Goal: Transaction & Acquisition: Download file/media

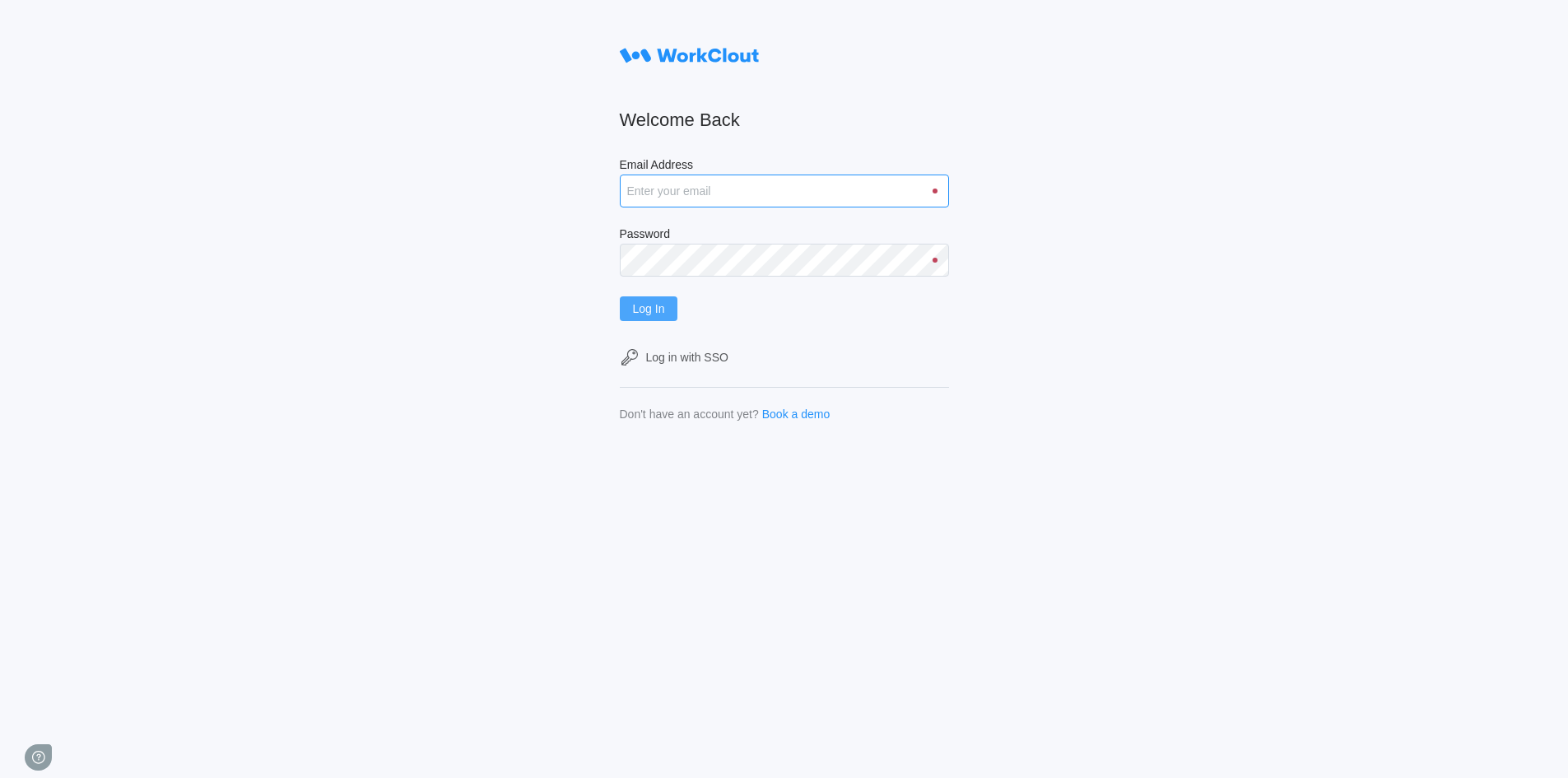
type input "[EMAIL_ADDRESS][DOMAIN_NAME]"
click at [633, 303] on button "Log In" at bounding box center [649, 309] width 58 height 25
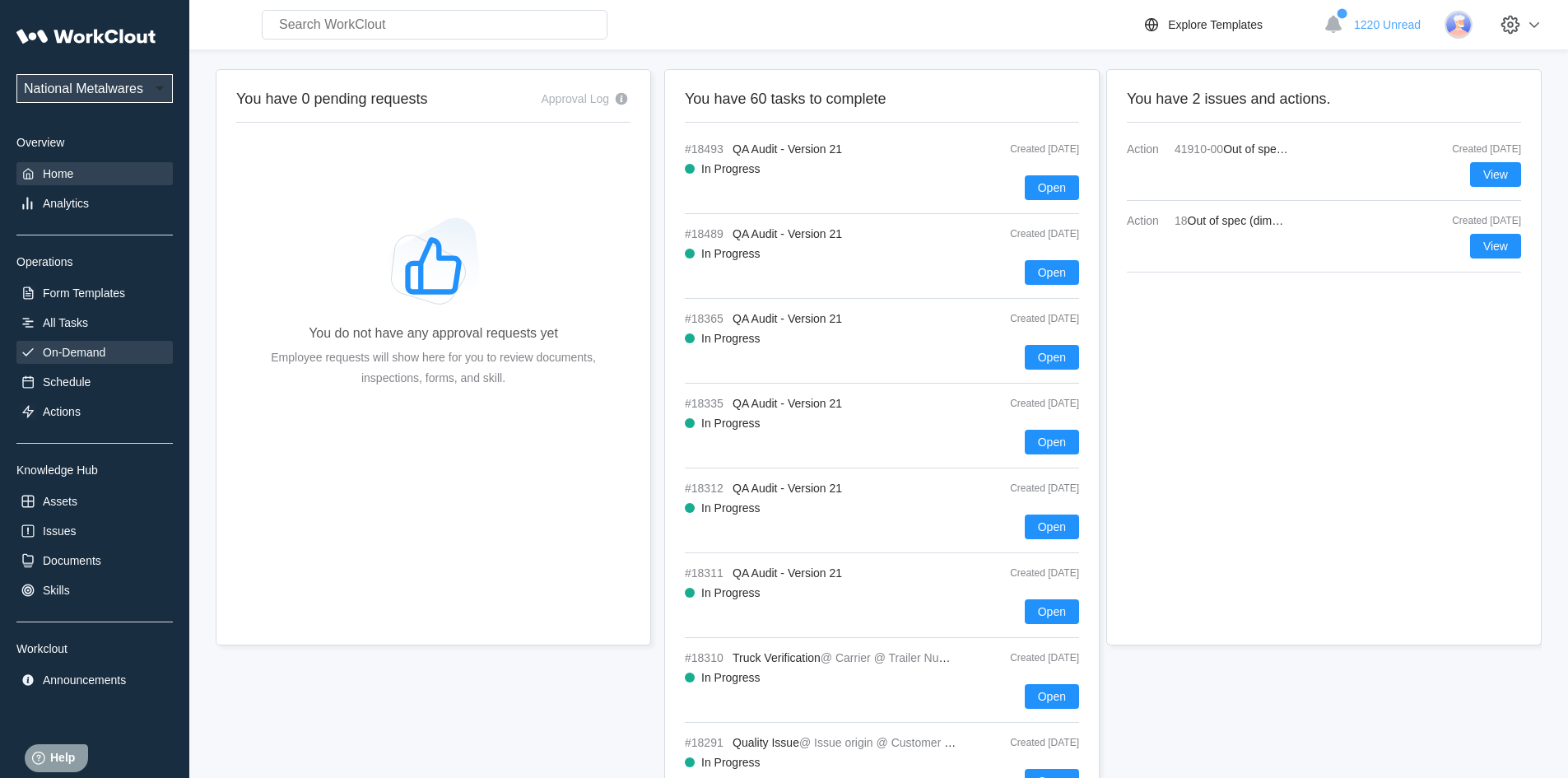
click at [76, 352] on div "On-Demand" at bounding box center [74, 352] width 63 height 13
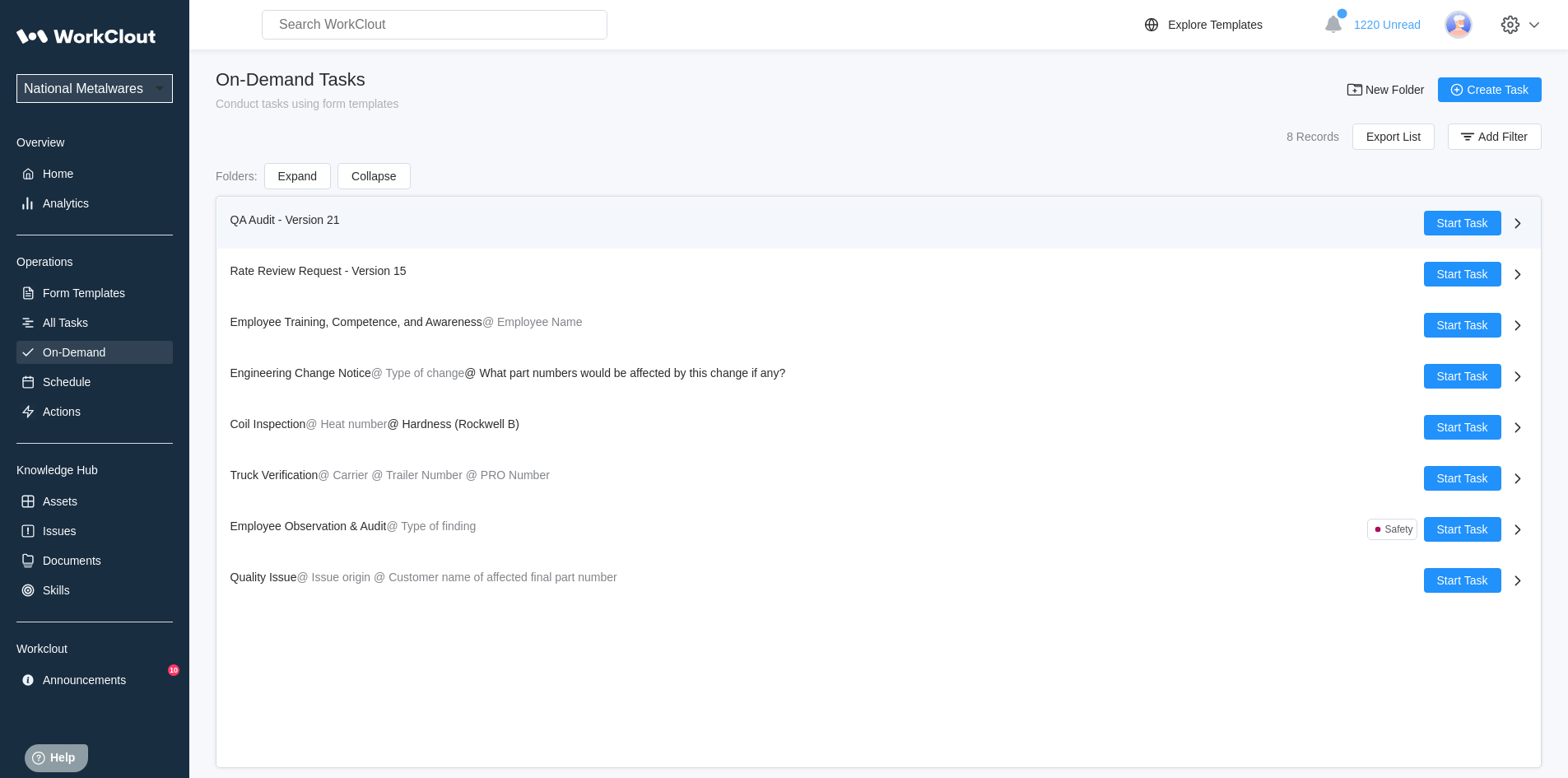
click at [264, 216] on span "QA Audit - Version 21" at bounding box center [285, 220] width 109 height 13
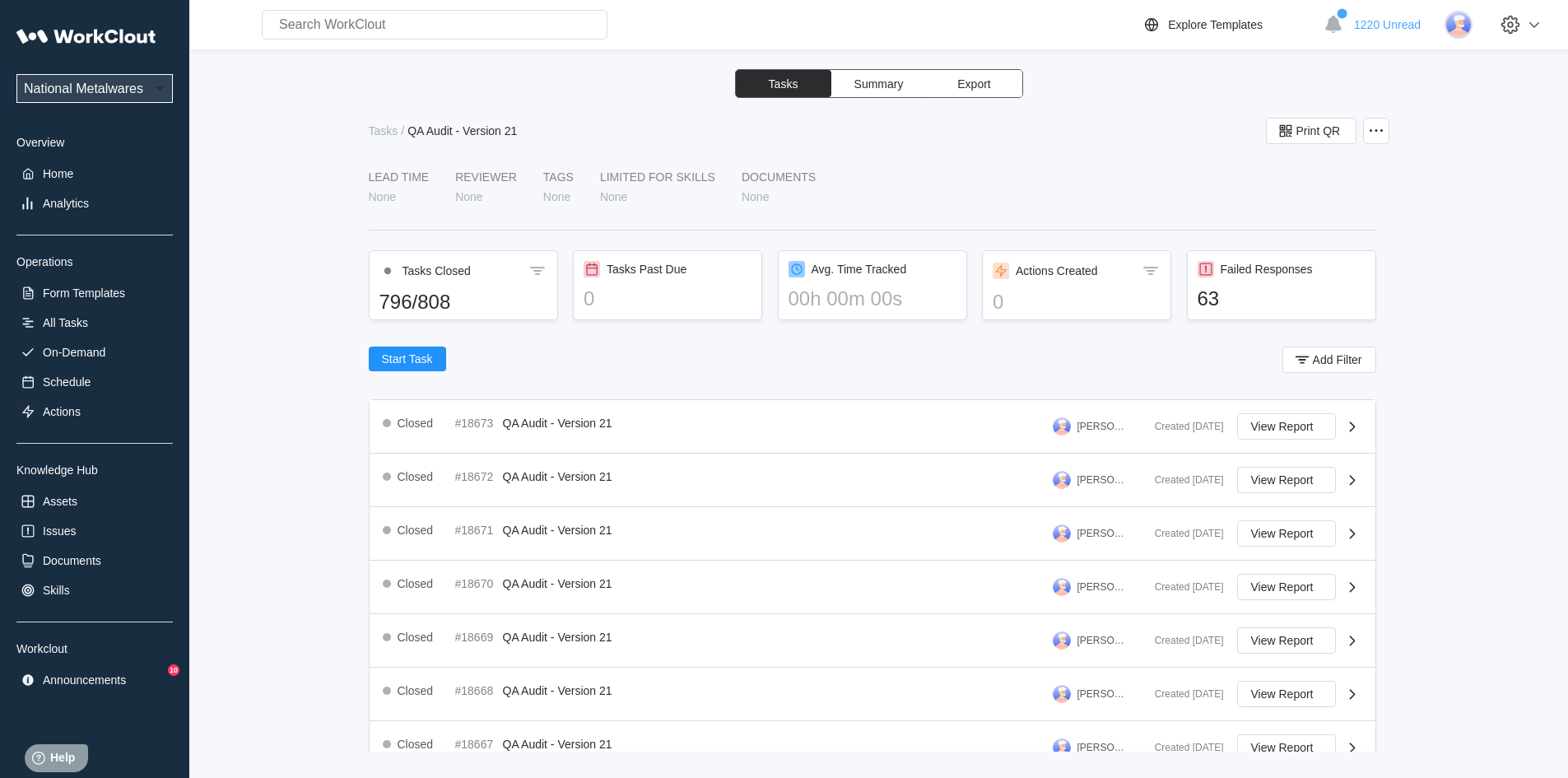
click at [986, 92] on button "Export" at bounding box center [975, 83] width 95 height 27
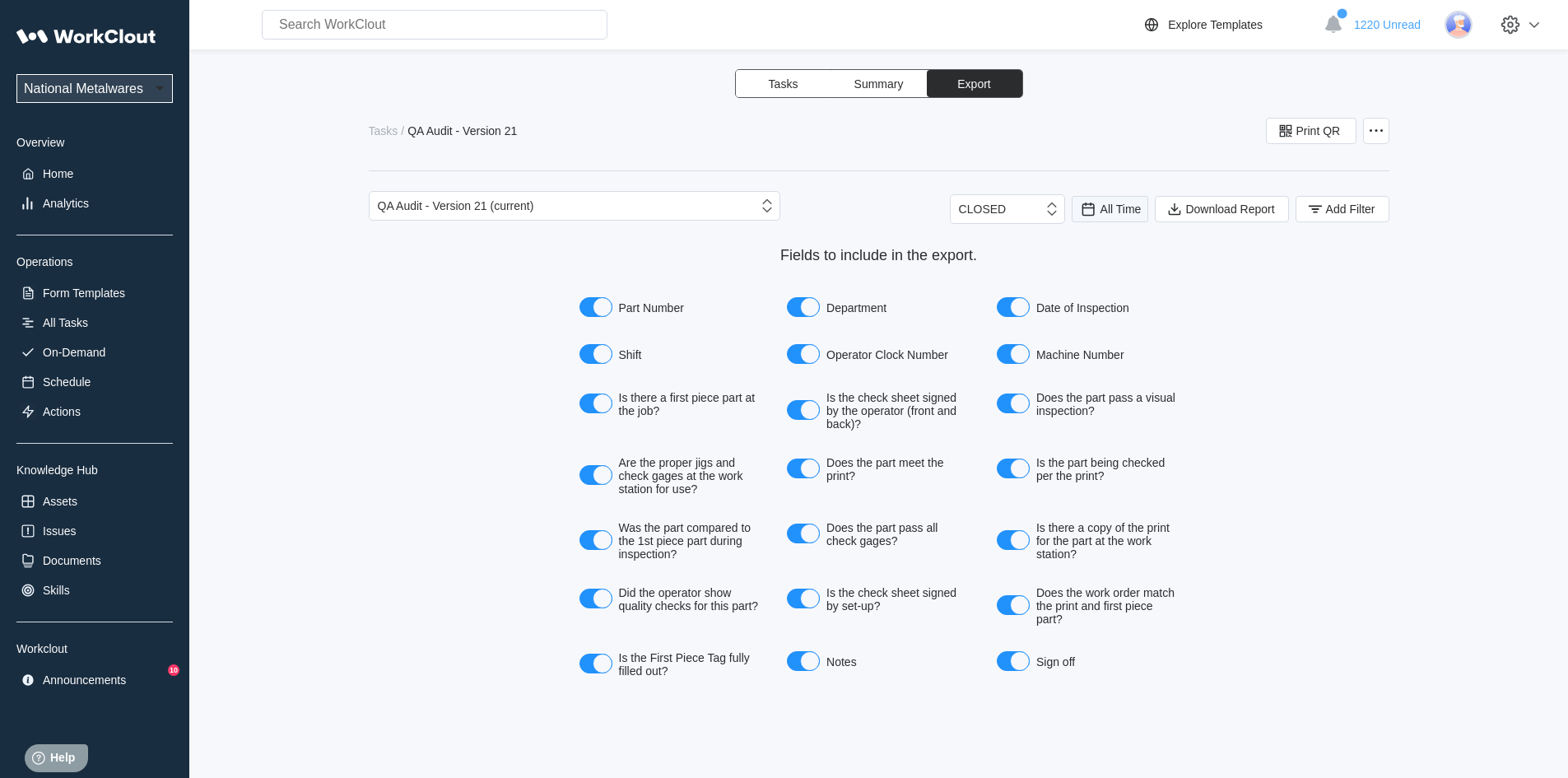
click at [1116, 215] on div "All Time" at bounding box center [1111, 209] width 63 height 18
click at [1107, 266] on div "Last day" at bounding box center [1088, 269] width 44 height 13
click at [1316, 204] on icon "button" at bounding box center [1316, 209] width 18 height 18
click at [986, 277] on icon at bounding box center [988, 274] width 18 height 18
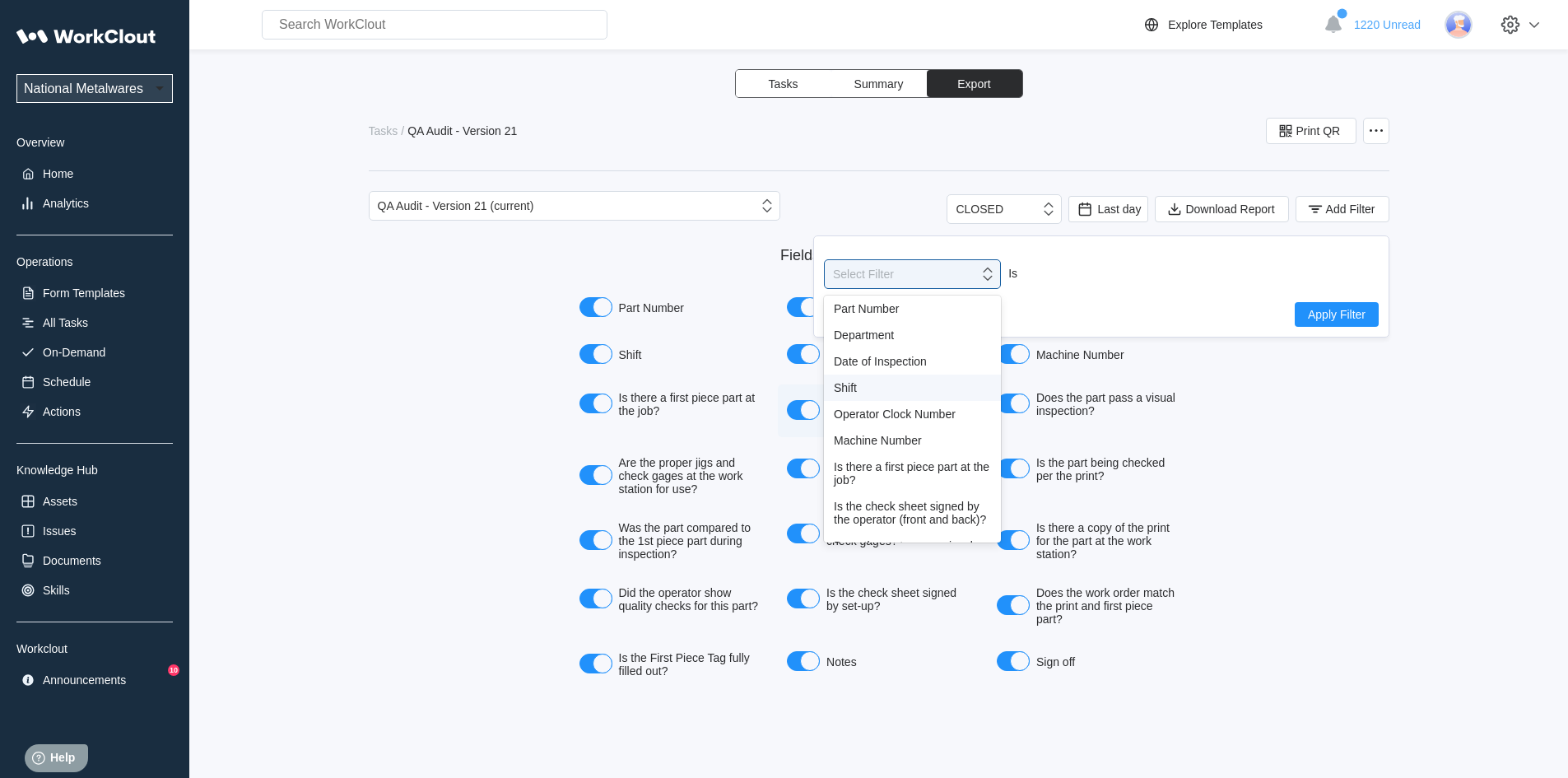
click at [850, 386] on div "Shift" at bounding box center [912, 388] width 157 height 13
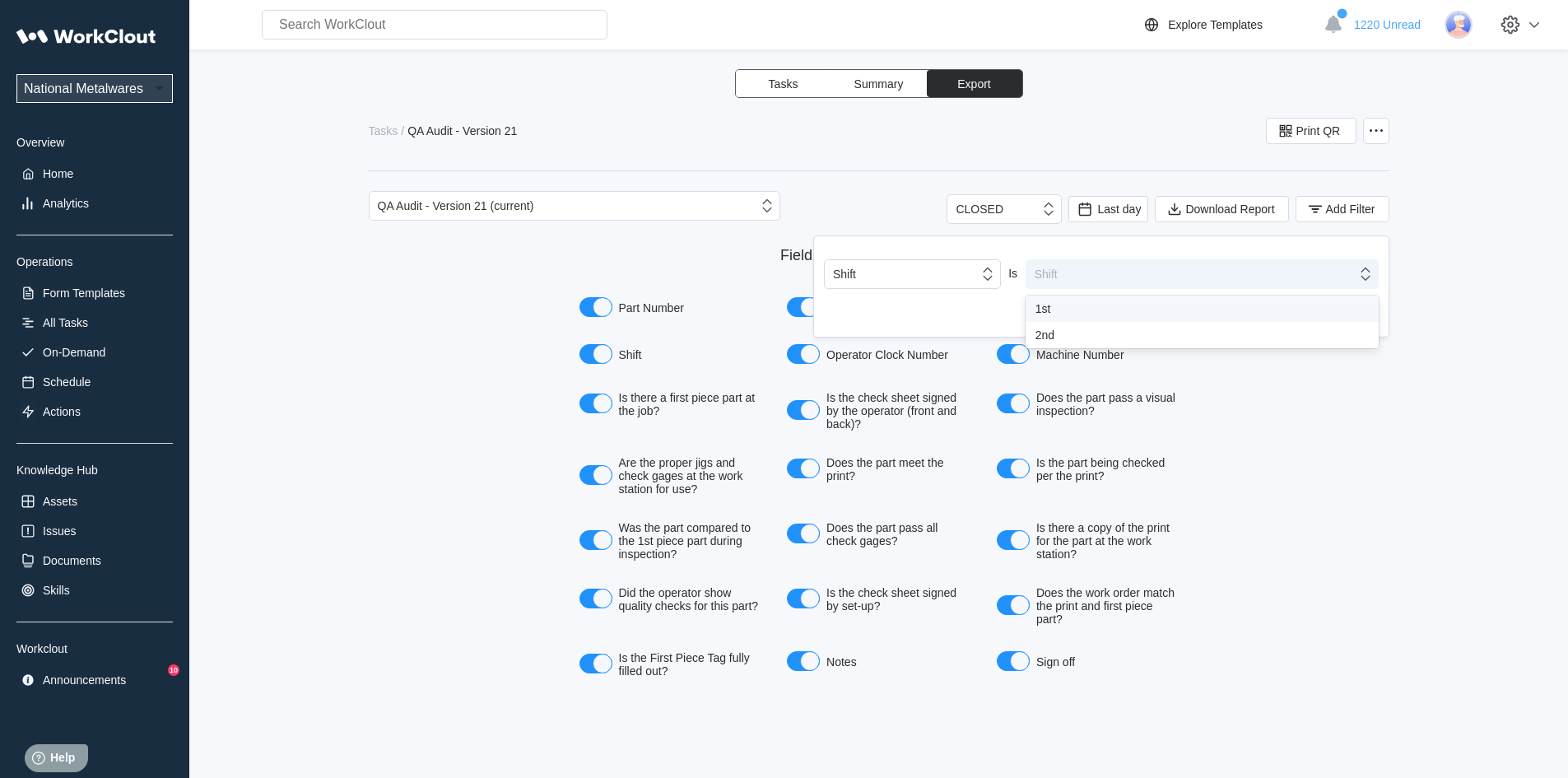
click at [1369, 276] on icon at bounding box center [1366, 274] width 18 height 18
click at [1040, 308] on div "1st" at bounding box center [1203, 309] width 334 height 13
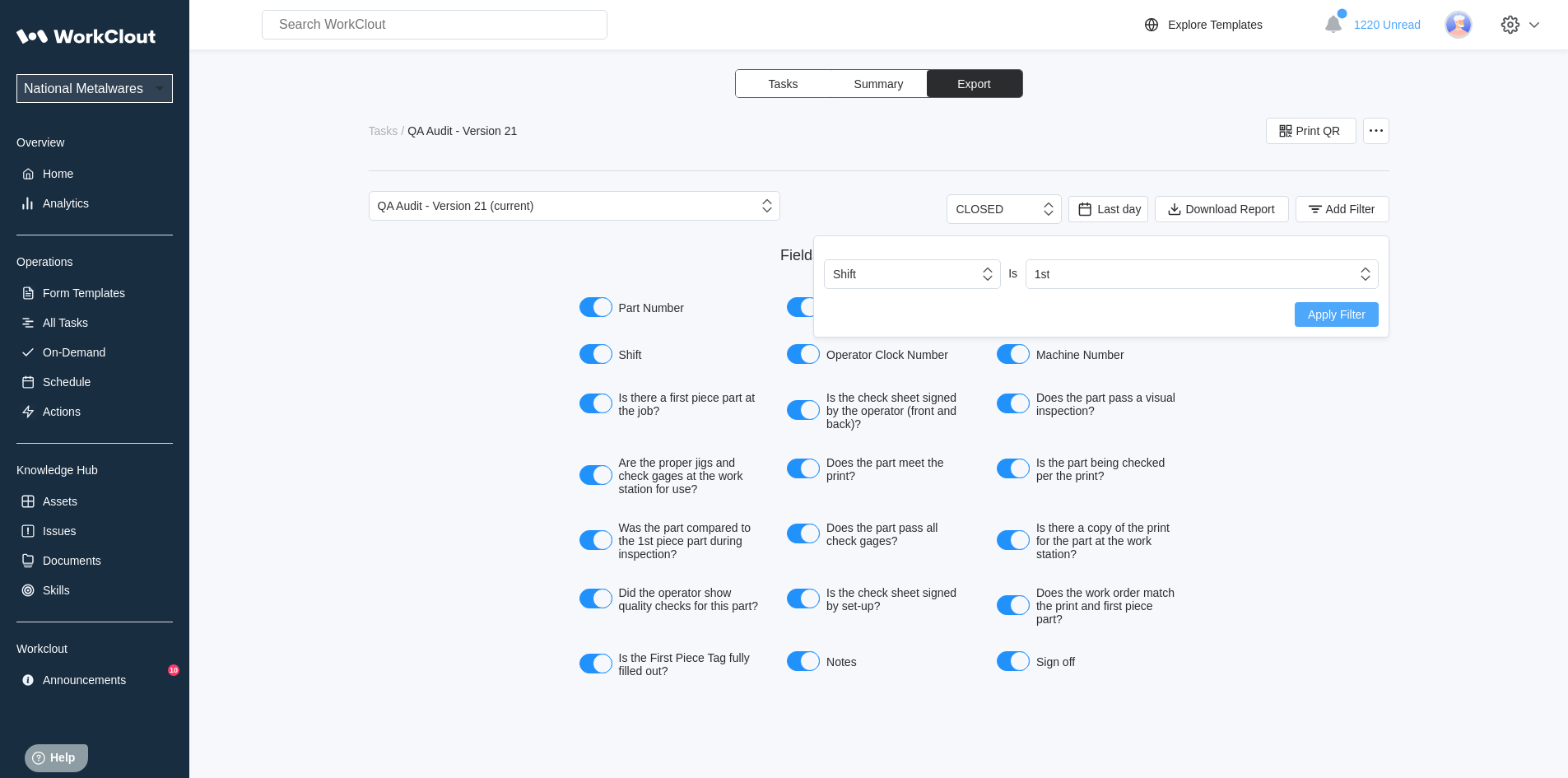
click at [1343, 311] on span "Apply Filter" at bounding box center [1337, 314] width 57 height 12
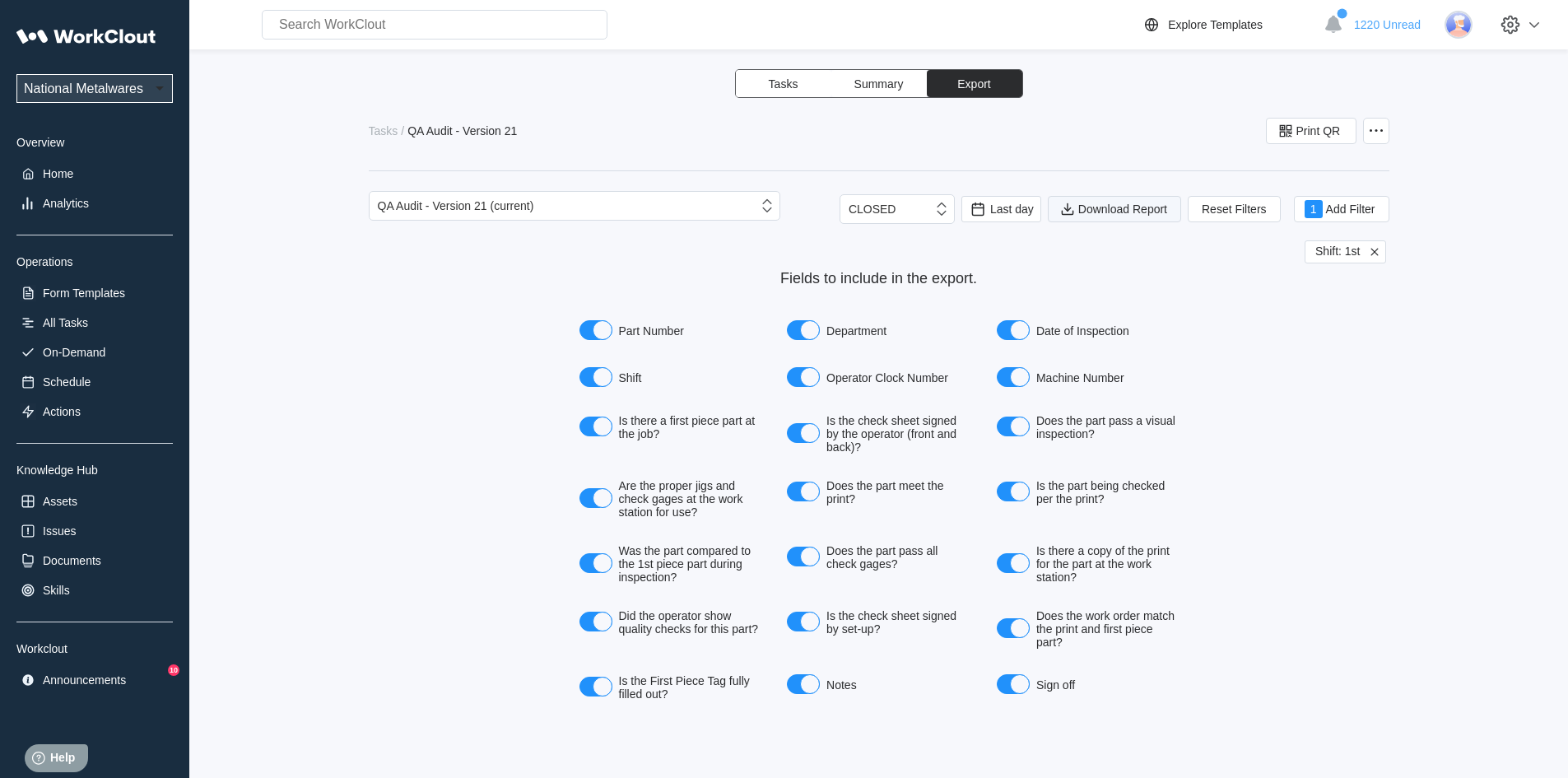
click at [1103, 217] on button "Download Report" at bounding box center [1115, 208] width 134 height 26
click at [1336, 45] on div "Search for anything... Assets • Employees • Skills • Documents • Issues • Tasks…" at bounding box center [879, 24] width 1379 height 49
